Goal: Task Accomplishment & Management: Manage account settings

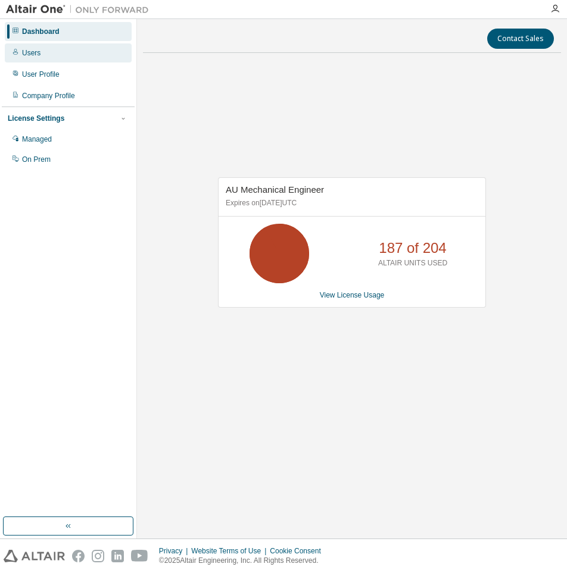
click at [127, 59] on div "Dashboard Users User Profile Company Profile License Settings Managed On Prem" at bounding box center [68, 95] width 133 height 149
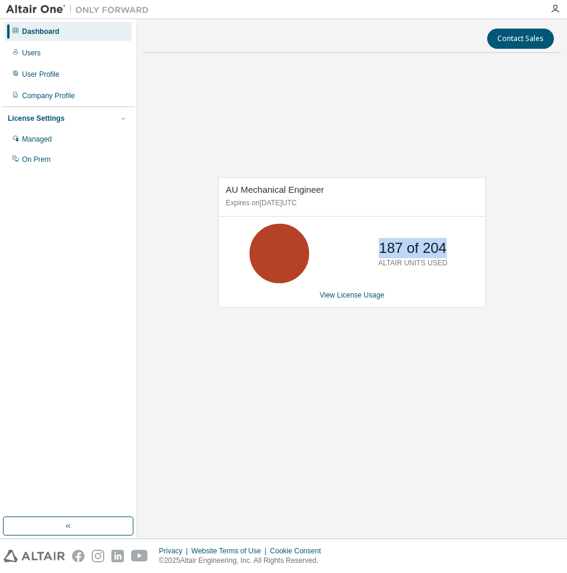
drag, startPoint x: 368, startPoint y: 258, endPoint x: 456, endPoint y: 257, distance: 87.5
click at [456, 257] on div "187 of 204 ALTAIR UNITS USED" at bounding box center [412, 254] width 95 height 60
click at [457, 257] on div "187 of 204 ALTAIR UNITS USED" at bounding box center [412, 254] width 95 height 60
click at [429, 133] on div "AU Mechanical Engineer Expires on [DATE] UTC 187 of 204 ALTAIR UNITS USED View …" at bounding box center [352, 249] width 418 height 373
click at [40, 79] on div "User Profile" at bounding box center [68, 74] width 127 height 19
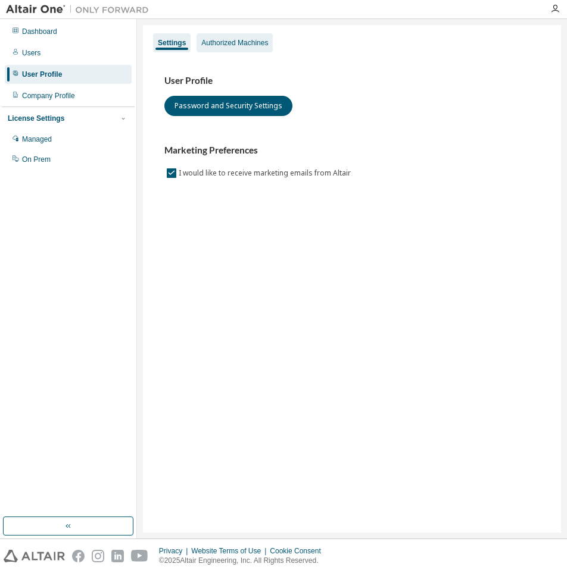
click at [224, 39] on div "Authorized Machines" at bounding box center [234, 43] width 67 height 10
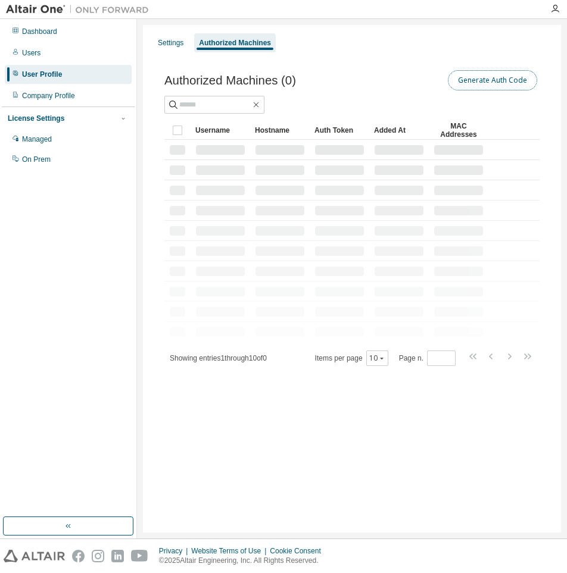
click at [476, 74] on button "Generate Auth Code" at bounding box center [492, 80] width 89 height 20
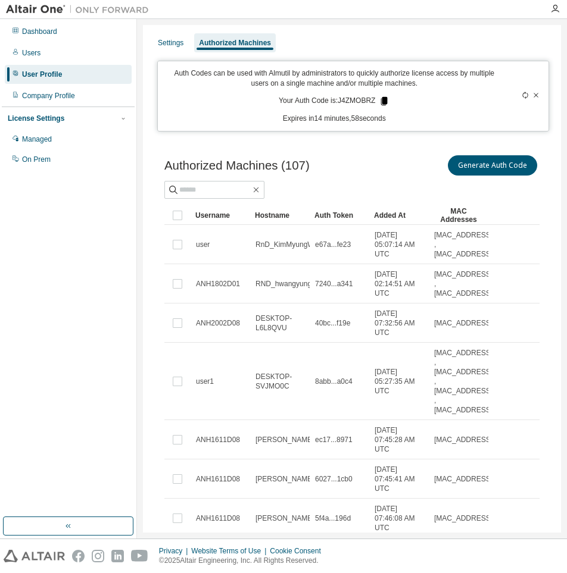
click at [381, 102] on icon at bounding box center [384, 101] width 7 height 8
click at [74, 227] on div "Dashboard Users User Profile Company Profile License Settings Managed On Prem" at bounding box center [68, 268] width 133 height 495
